Goal: Task Accomplishment & Management: Complete application form

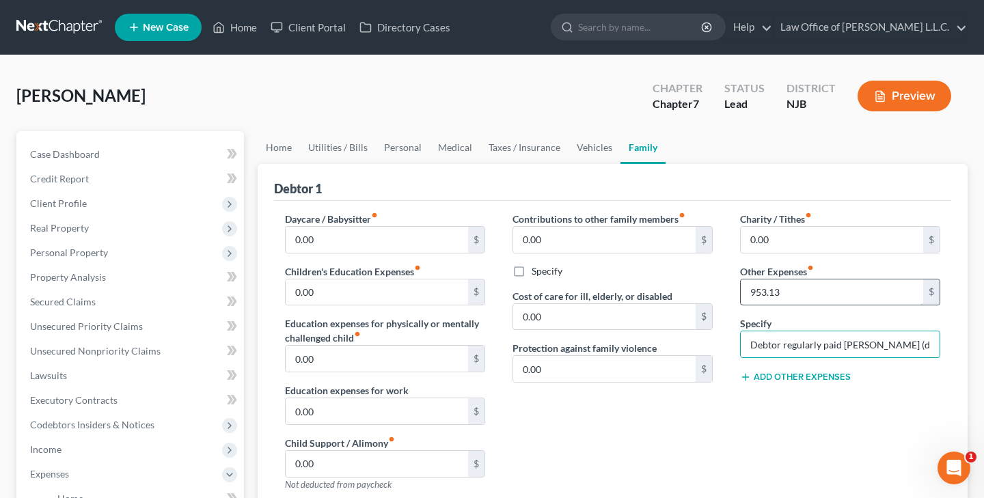
scroll to position [0, 785]
type input "Debtor regularly paid Pamela (distant relative) for Teen-Sitting Services (as s…"
click at [828, 296] on input "953.13" at bounding box center [832, 292] width 182 height 26
type input "9"
type input "0"
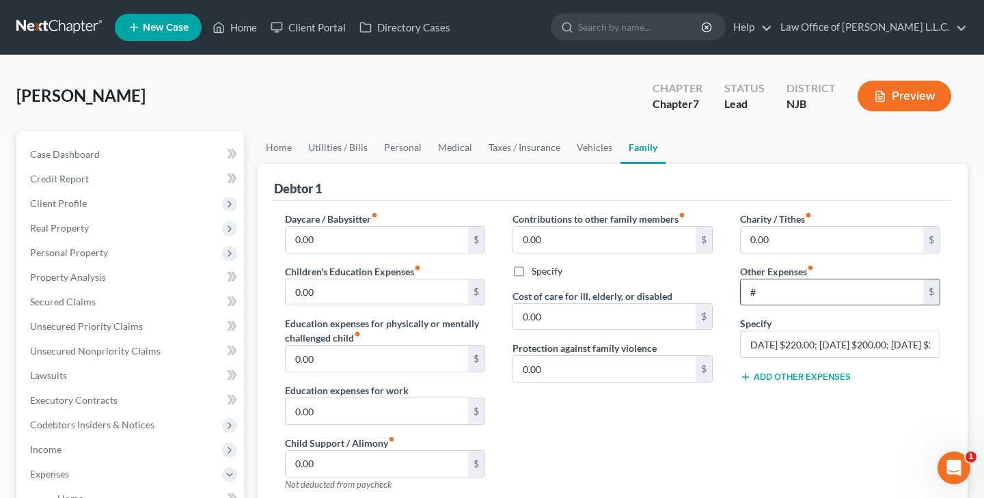
type input "0"
type input "5"
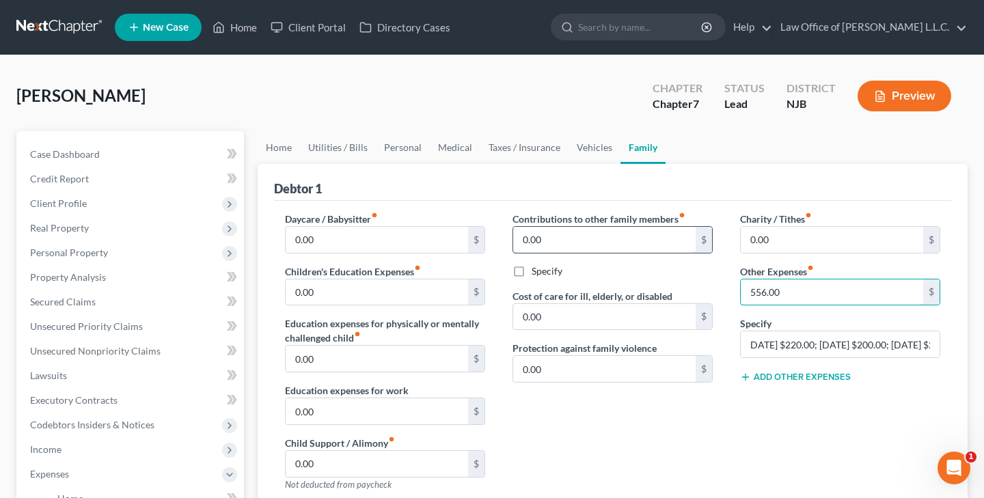
type input "556.00"
click at [665, 248] on input "0.00" at bounding box center [604, 240] width 182 height 26
click at [883, 346] on input "Debtor regularly paid Pamela (distant relative) for Teen-Sitting Services (as s…" at bounding box center [840, 344] width 199 height 26
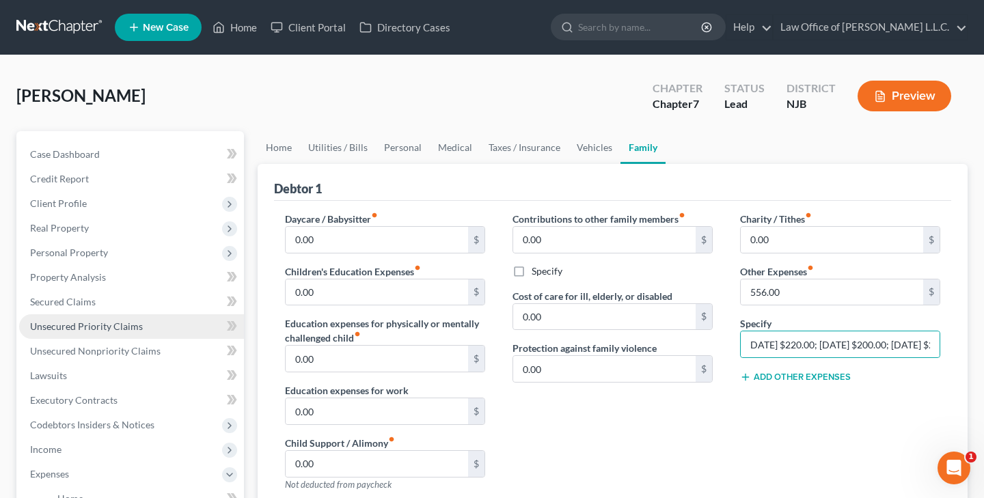
click at [96, 327] on span "Unsecured Priority Claims" at bounding box center [86, 326] width 113 height 12
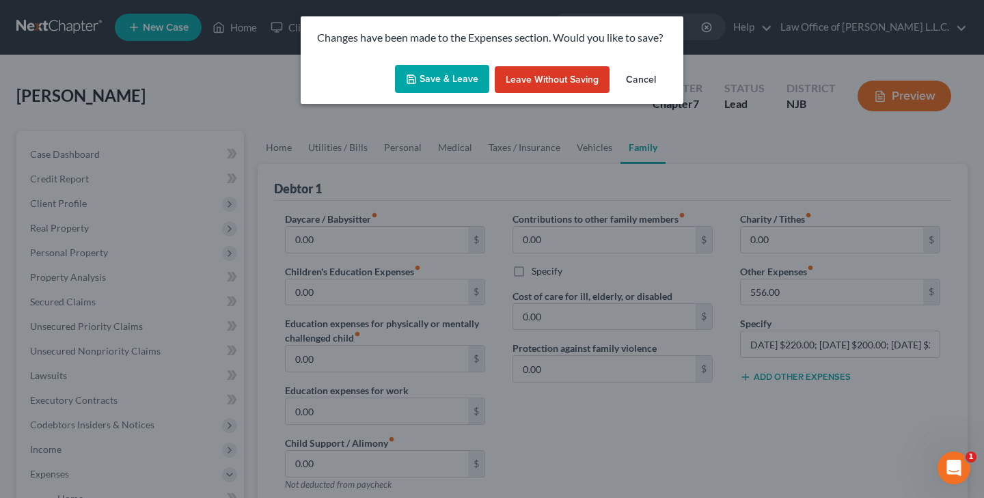
click at [424, 80] on button "Save & Leave" at bounding box center [442, 79] width 94 height 29
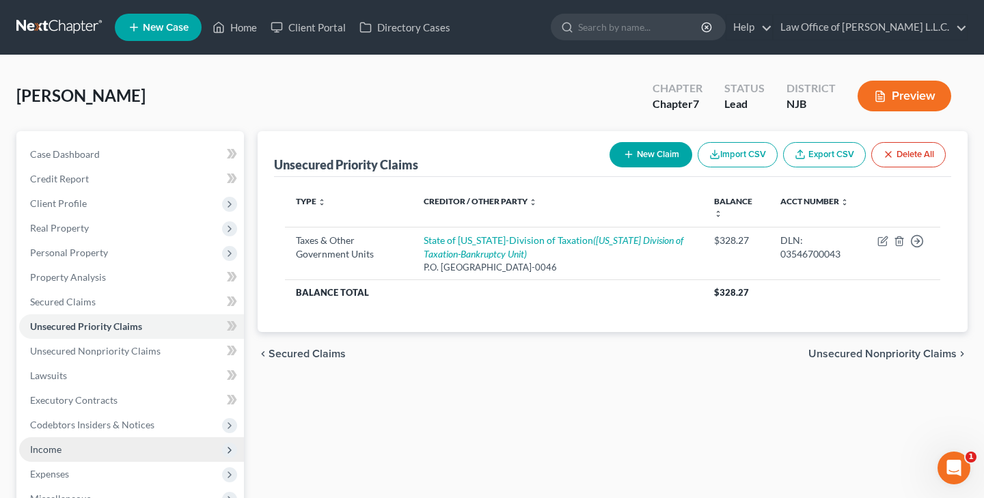
click at [101, 452] on span "Income" at bounding box center [131, 449] width 225 height 25
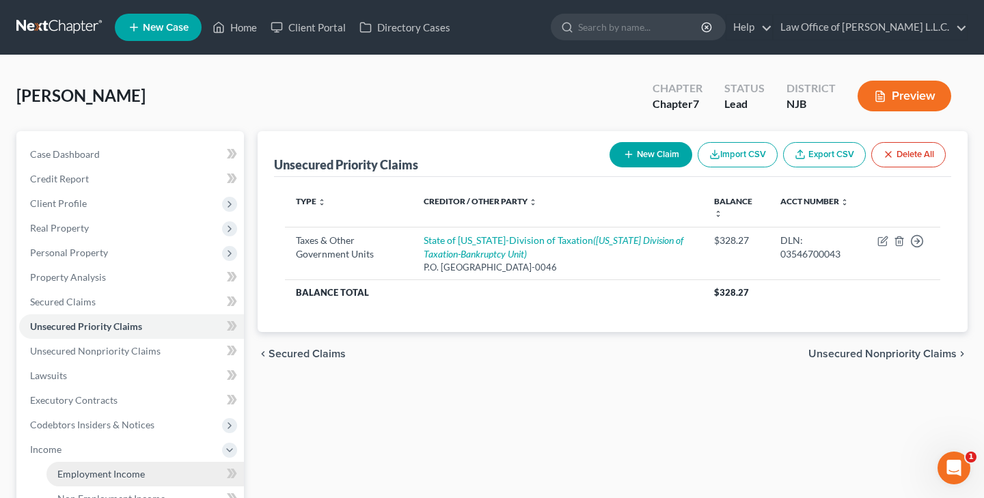
click at [153, 471] on link "Employment Income" at bounding box center [144, 474] width 197 height 25
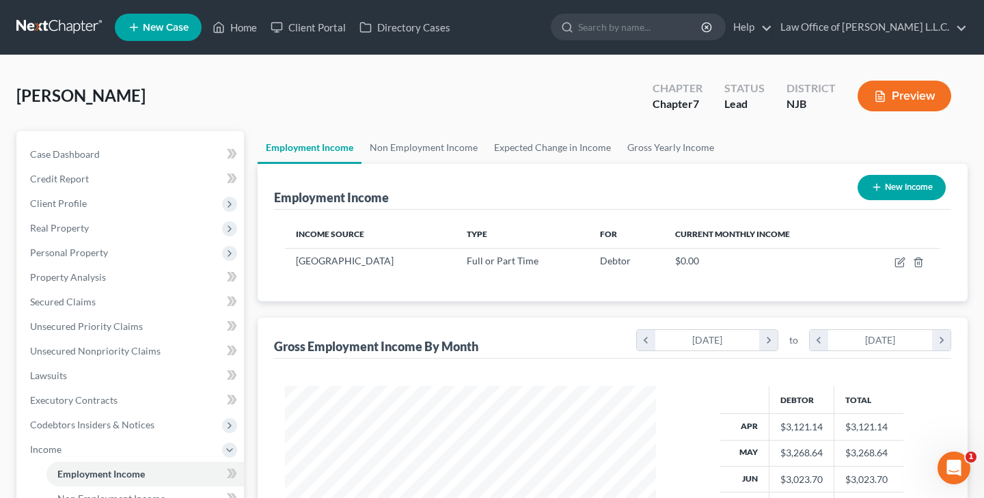
scroll to position [245, 398]
click at [908, 191] on button "New Income" at bounding box center [902, 187] width 88 height 25
select select "0"
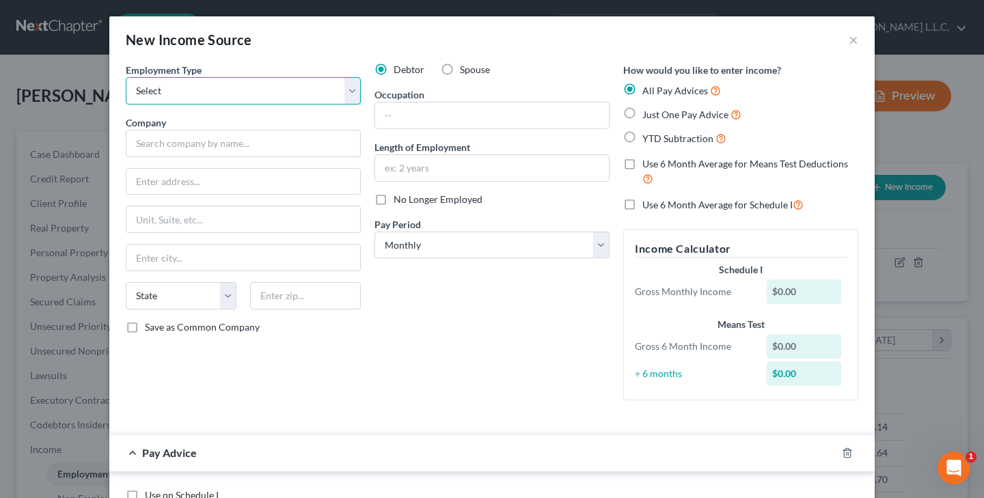
select select "0"
